Goal: Task Accomplishment & Management: Complete application form

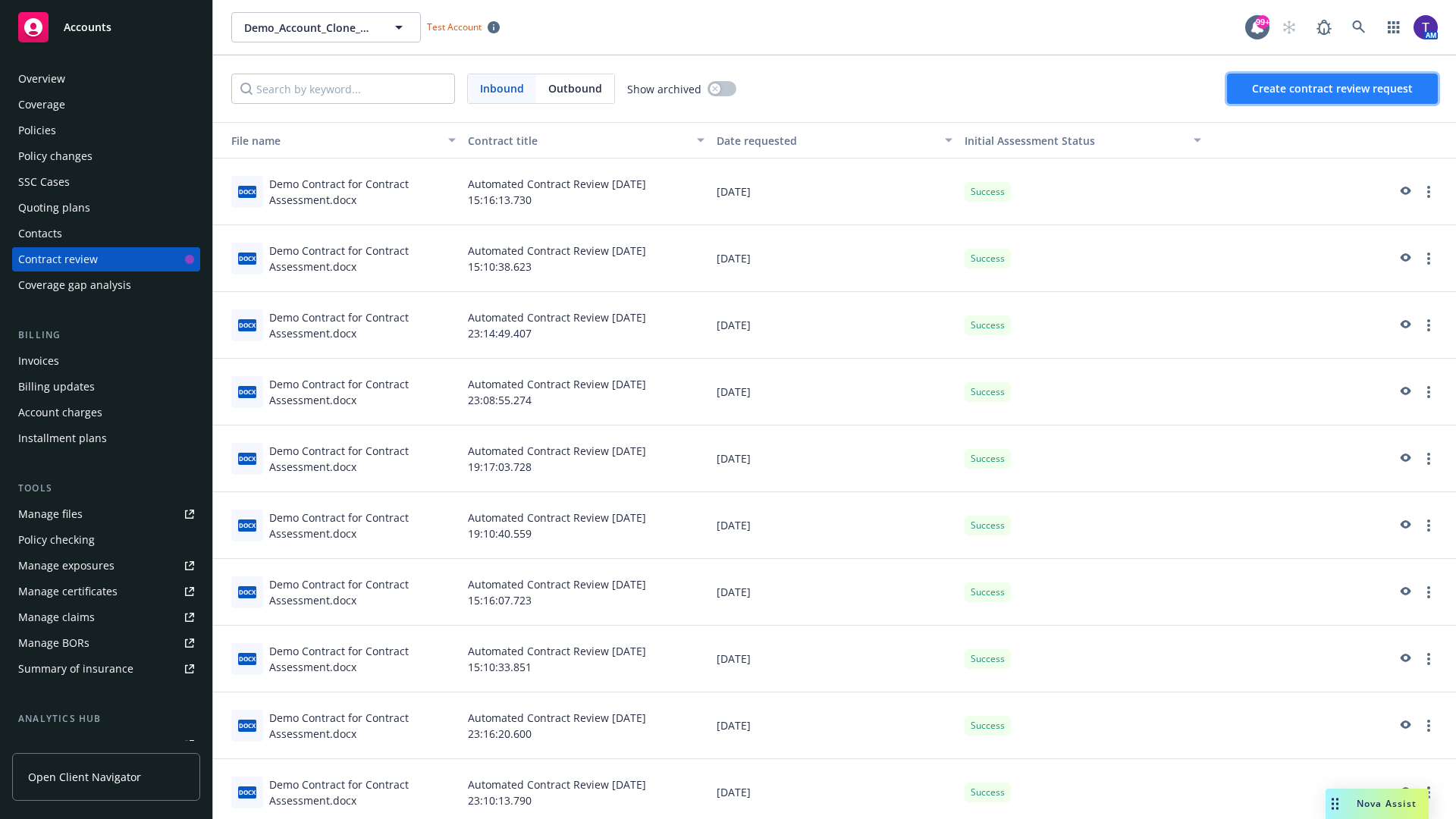
click at [1333, 89] on span "Create contract review request" at bounding box center [1332, 88] width 161 height 15
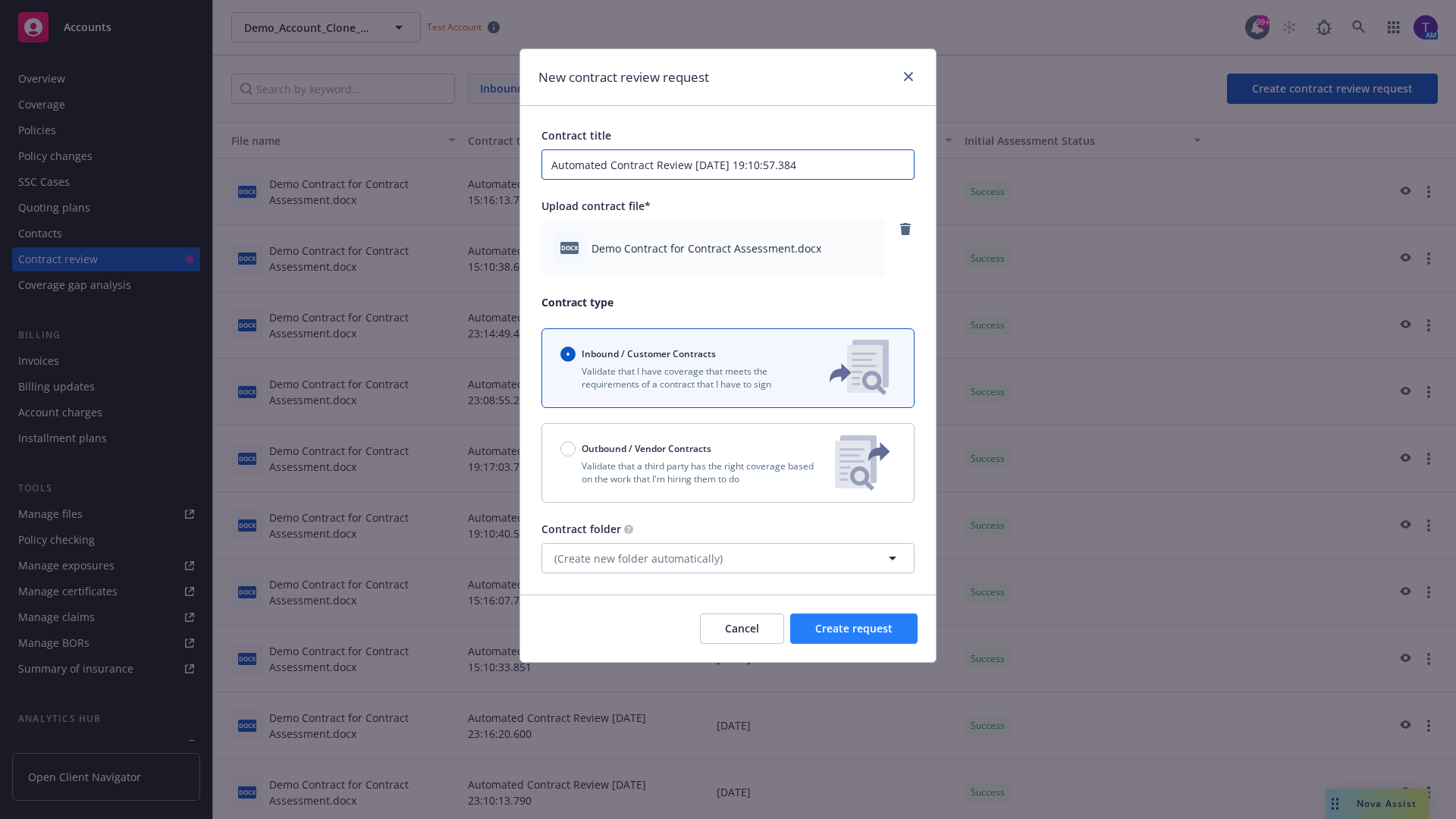
type input "Automated Contract Review [DATE] 19:10:57.384"
click at [854, 629] on span "Create request" at bounding box center [854, 629] width 77 height 15
